Goal: Information Seeking & Learning: Learn about a topic

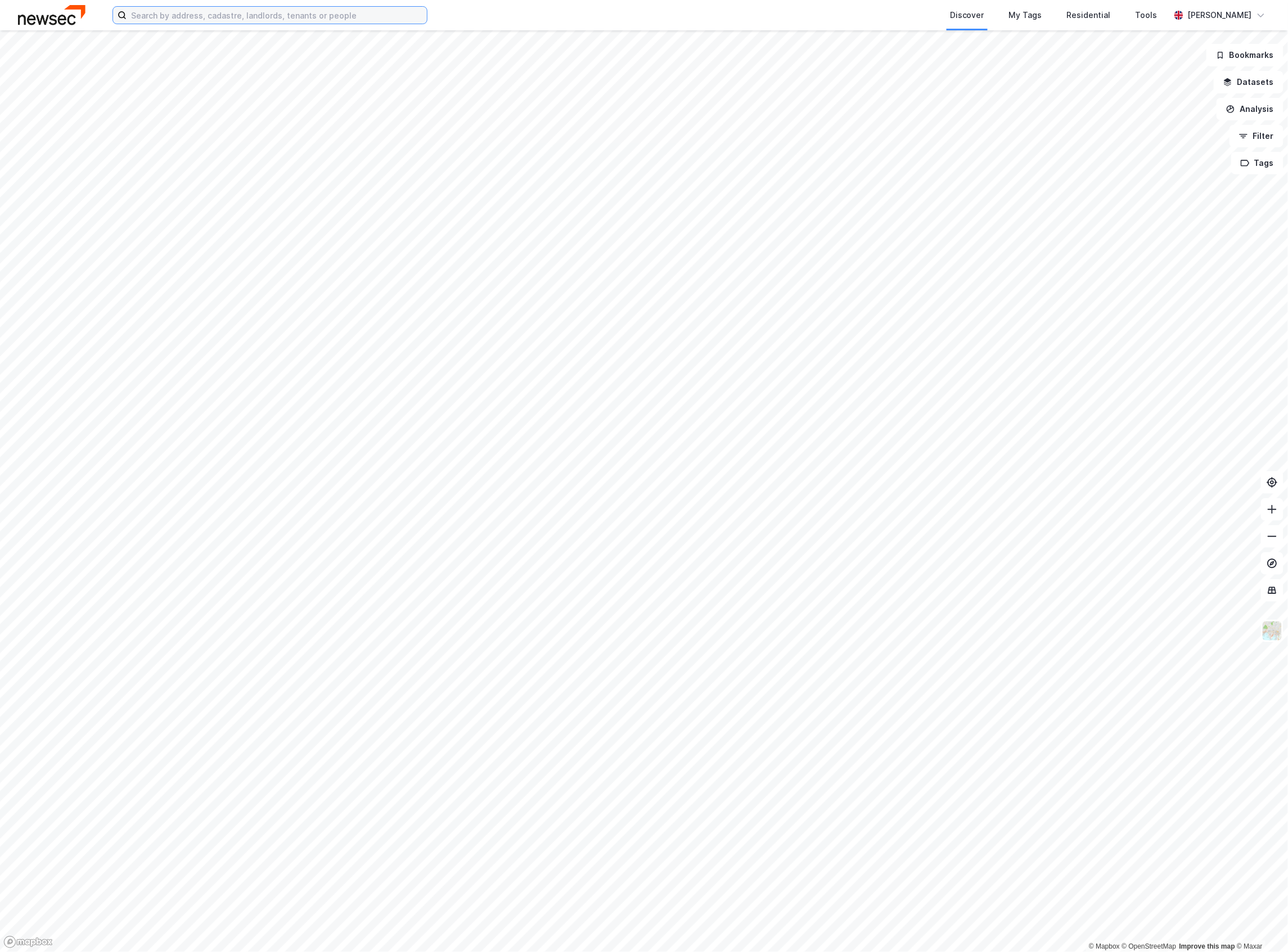
click at [289, 17] on input at bounding box center [276, 15] width 300 height 17
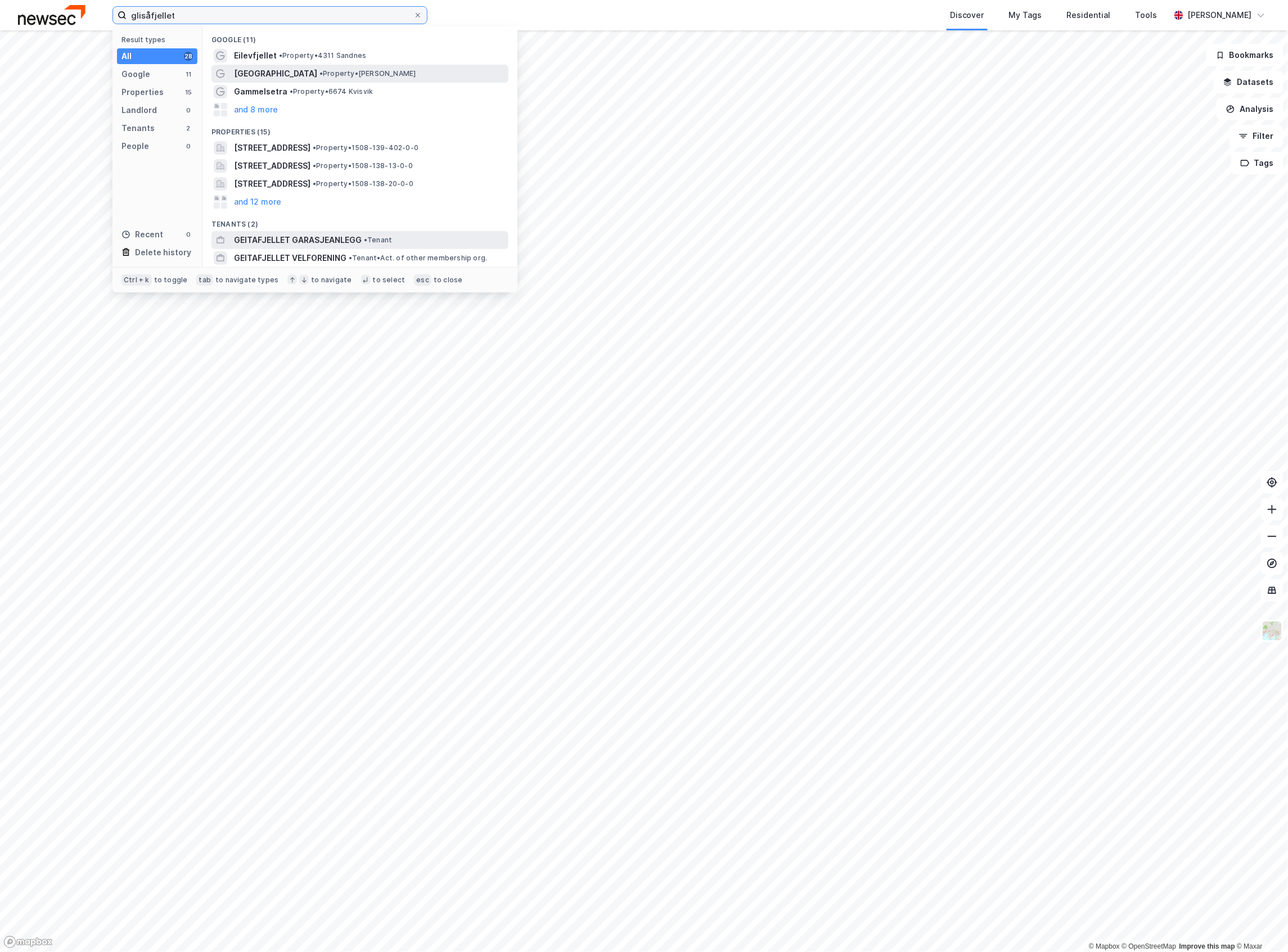
paste input "Finnkoisjøhytta"
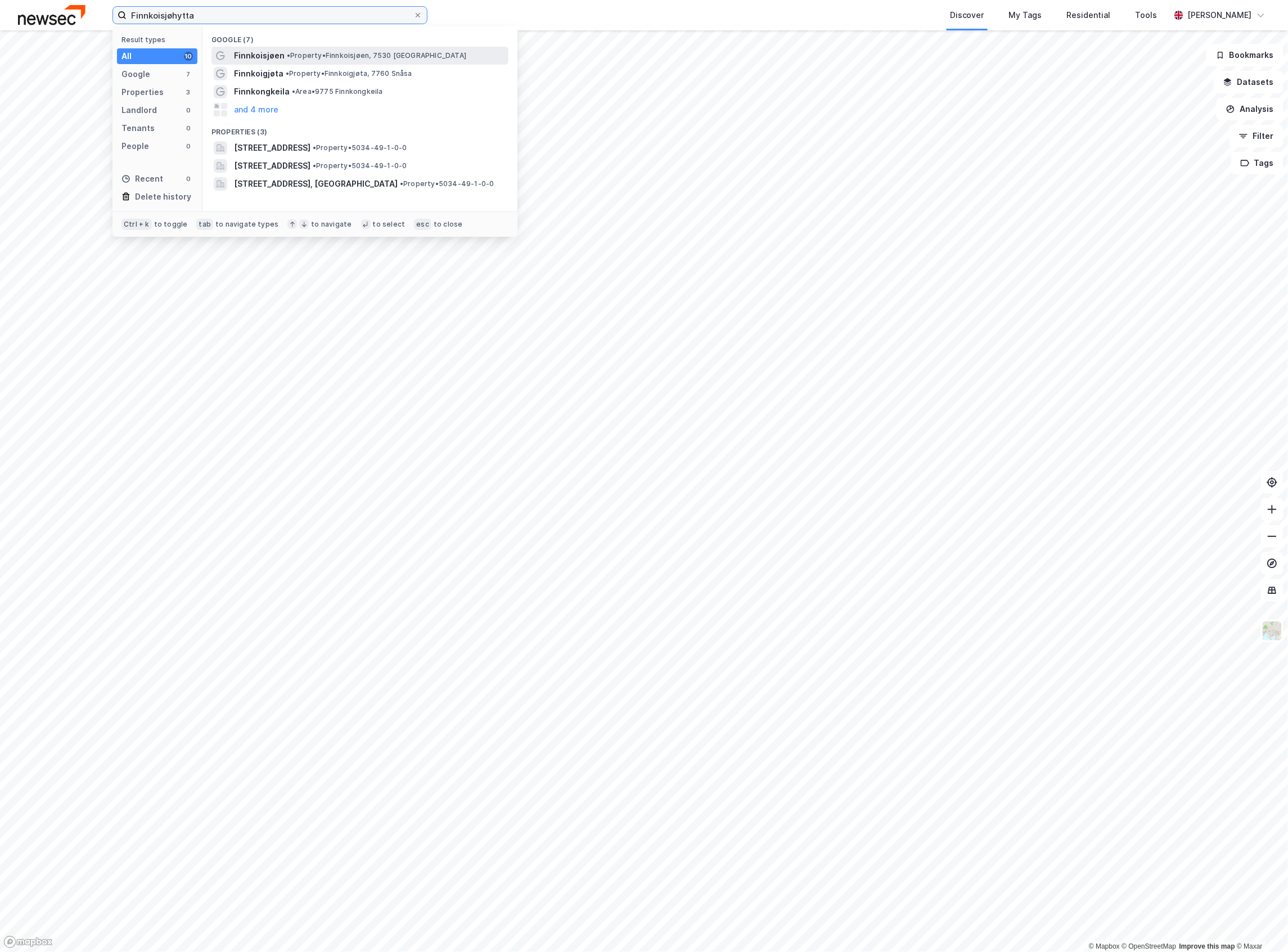
type input "Finnkoisjøhytta"
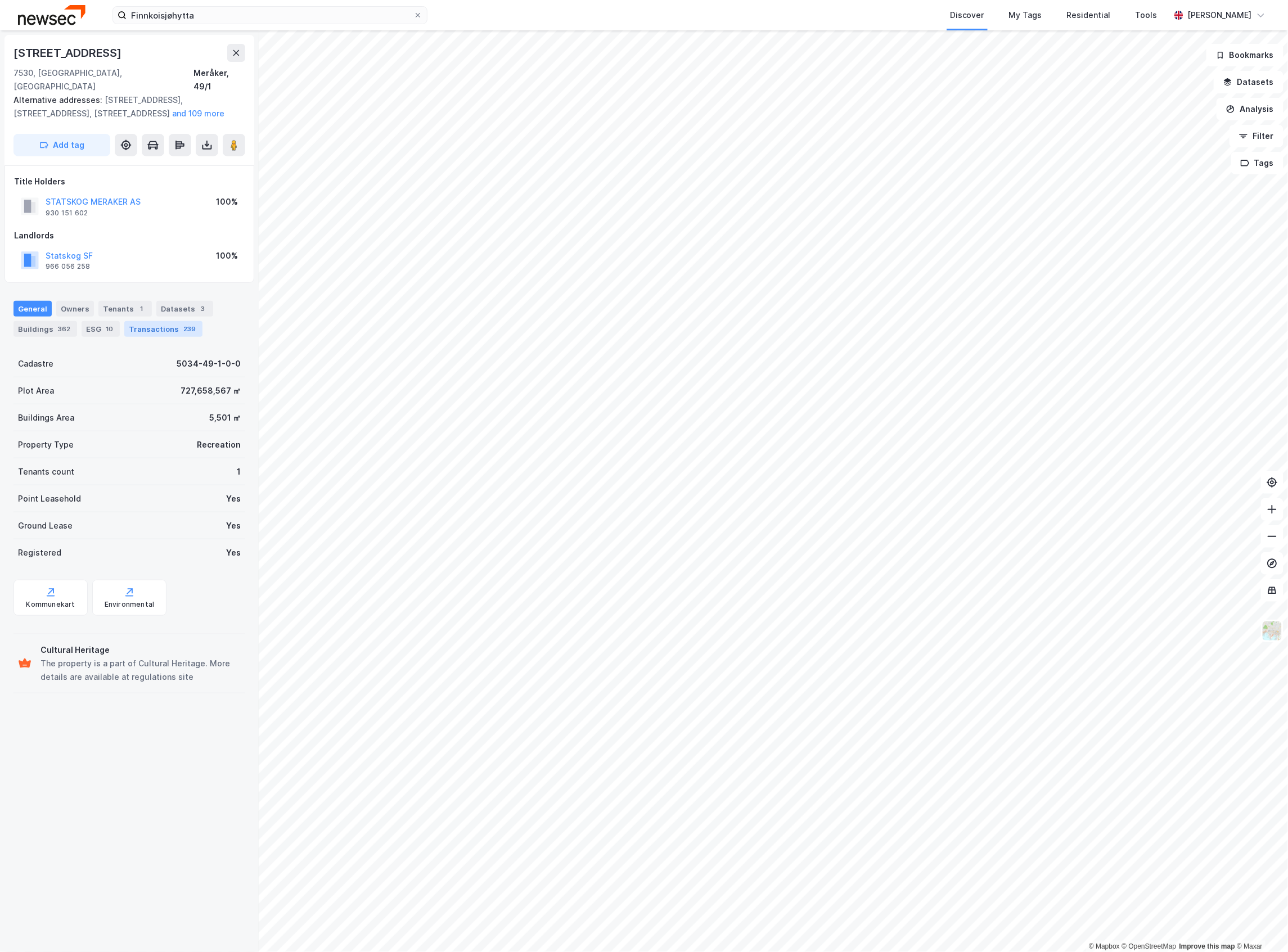
click at [181, 323] on div "239" at bounding box center [189, 329] width 17 height 12
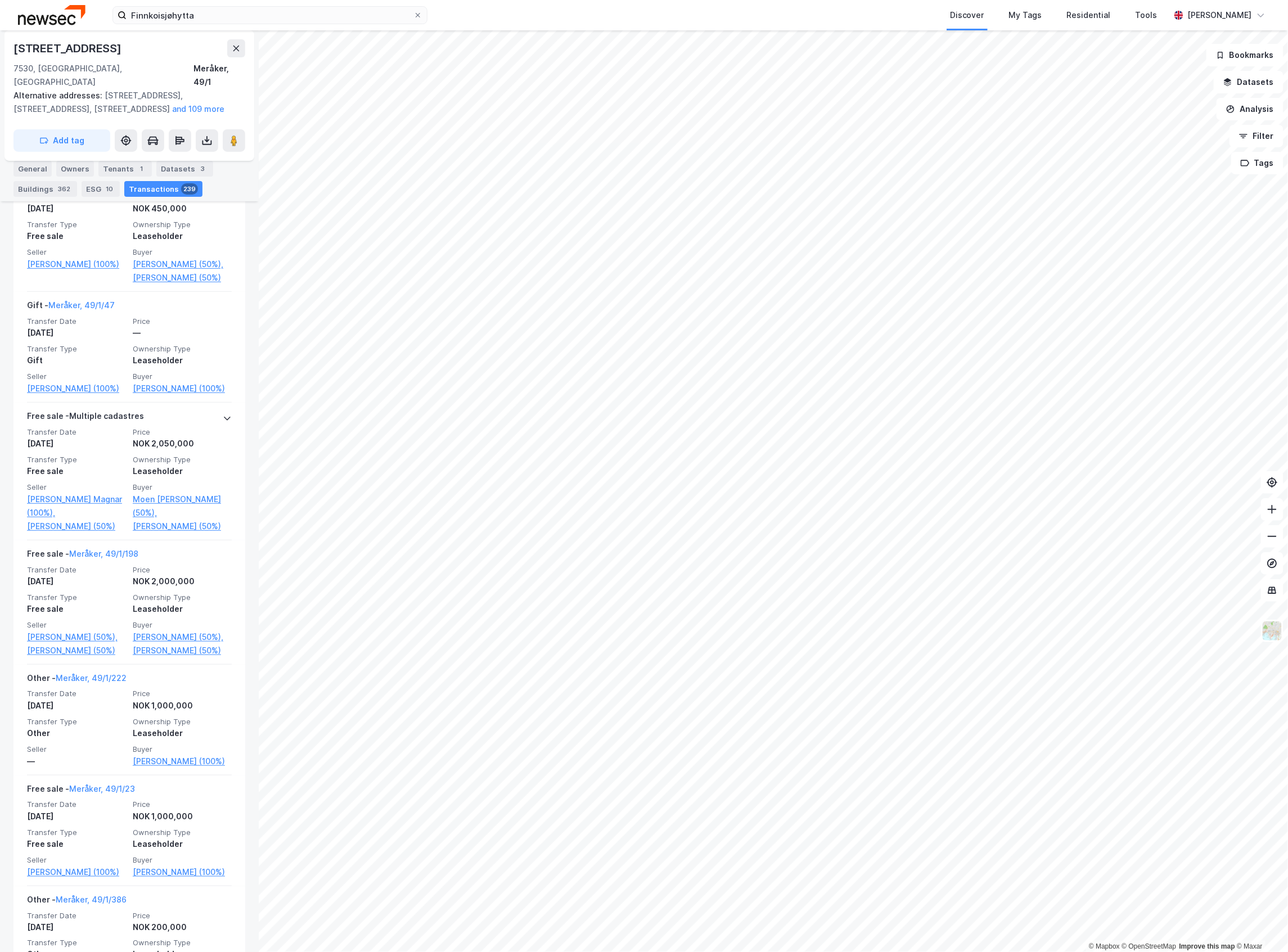
scroll to position [2000, 0]
